Goal: Task Accomplishment & Management: Manage account settings

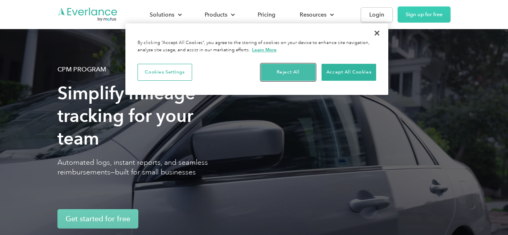
click at [289, 71] on button "Reject All" at bounding box center [288, 72] width 55 height 17
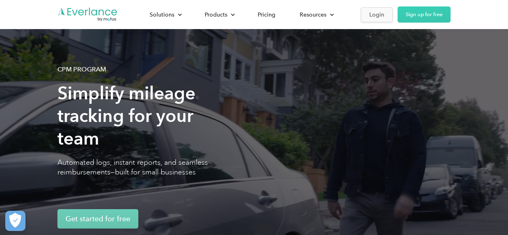
click at [378, 19] on div "Login" at bounding box center [376, 15] width 15 height 10
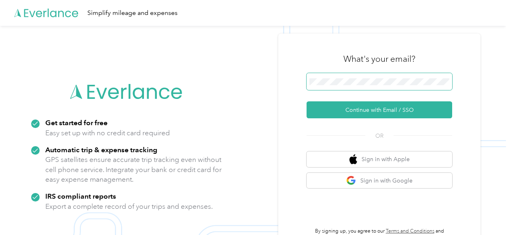
click at [353, 76] on span at bounding box center [379, 81] width 146 height 17
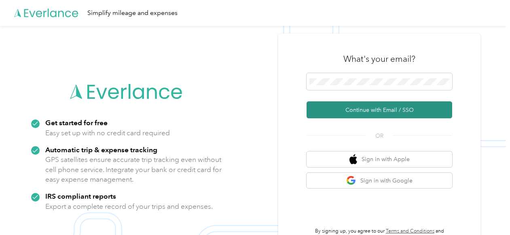
click at [367, 108] on button "Continue with Email / SSO" at bounding box center [379, 109] width 146 height 17
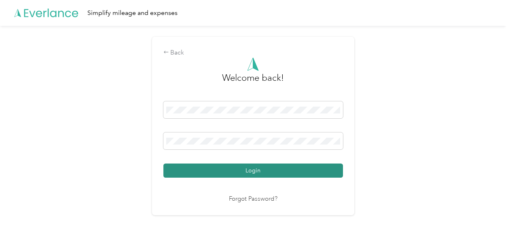
click at [245, 175] on button "Login" at bounding box center [252, 171] width 179 height 14
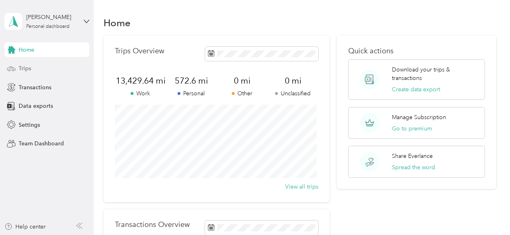
click at [21, 65] on span "Trips" at bounding box center [25, 68] width 13 height 8
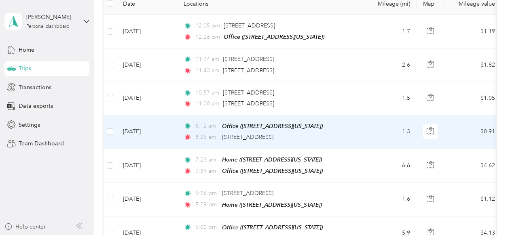
scroll to position [162, 0]
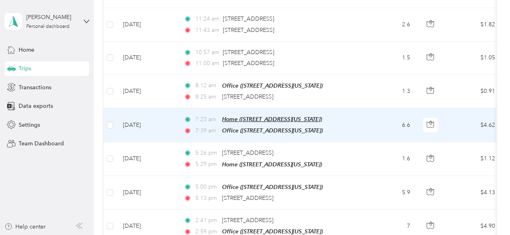
click at [229, 120] on span "Home ([STREET_ADDRESS][US_STATE])" at bounding box center [272, 119] width 100 height 6
click at [149, 125] on td "[DATE]" at bounding box center [146, 125] width 61 height 34
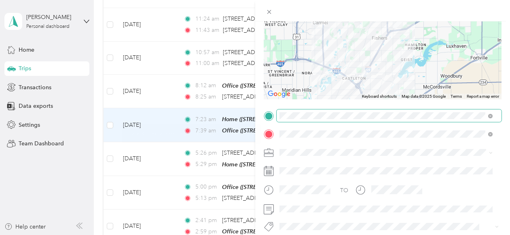
scroll to position [81, 0]
